Goal: Find specific page/section: Find specific page/section

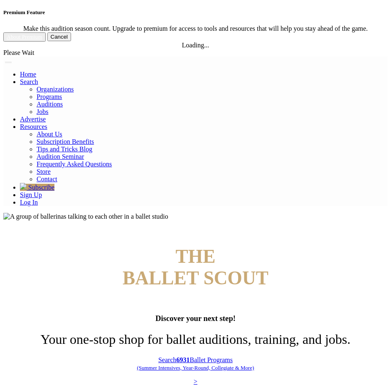
click at [168, 213] on img at bounding box center [85, 216] width 165 height 7
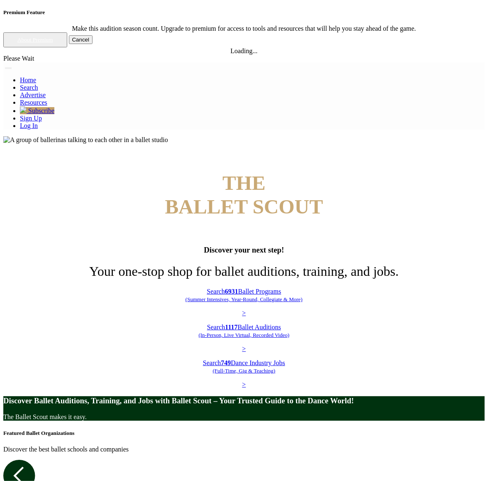
click at [12, 67] on button "Toggle navigation" at bounding box center [8, 68] width 7 height 2
click at [38, 129] on link "Log In" at bounding box center [29, 125] width 18 height 7
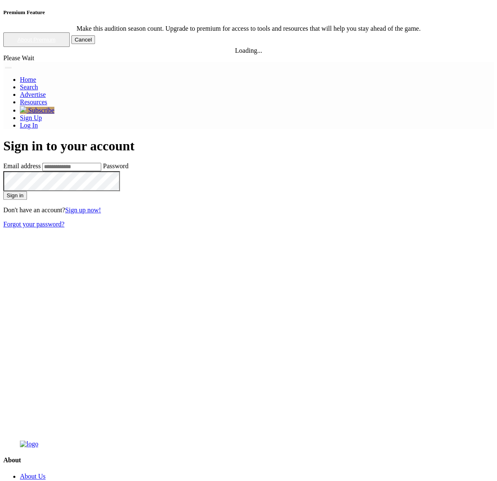
type input "**********"
click at [27, 191] on button "Sign in" at bounding box center [15, 195] width 24 height 9
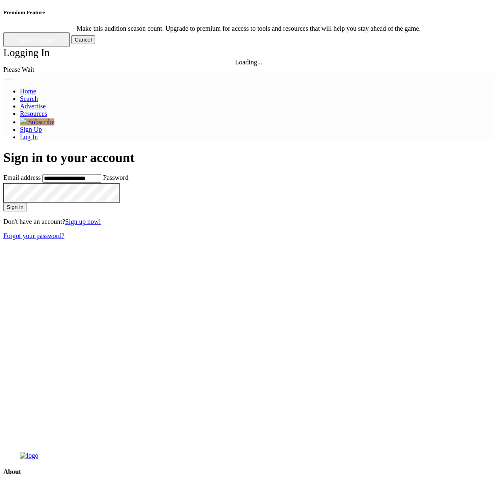
click at [66, 73] on div "Logging In Loading... Please Wait" at bounding box center [248, 60] width 491 height 27
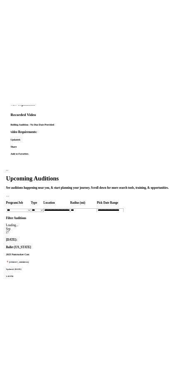
scroll to position [377, 0]
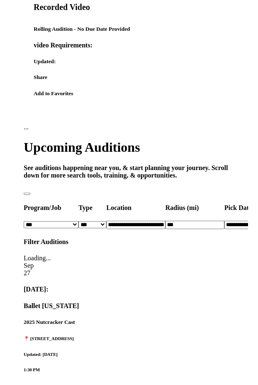
scroll to position [401, 0]
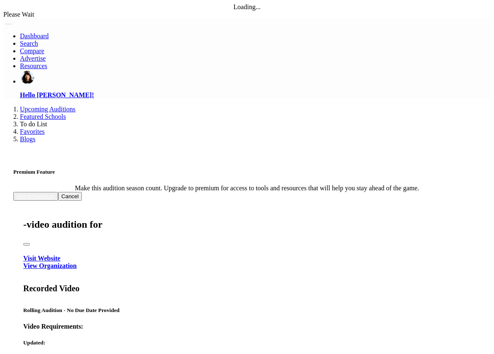
drag, startPoint x: 137, startPoint y: 125, endPoint x: 122, endPoint y: 125, distance: 14.9
select select "*"
click option "*******" at bounding box center [0, 0] width 0 height 0
